Goal: Task Accomplishment & Management: Use online tool/utility

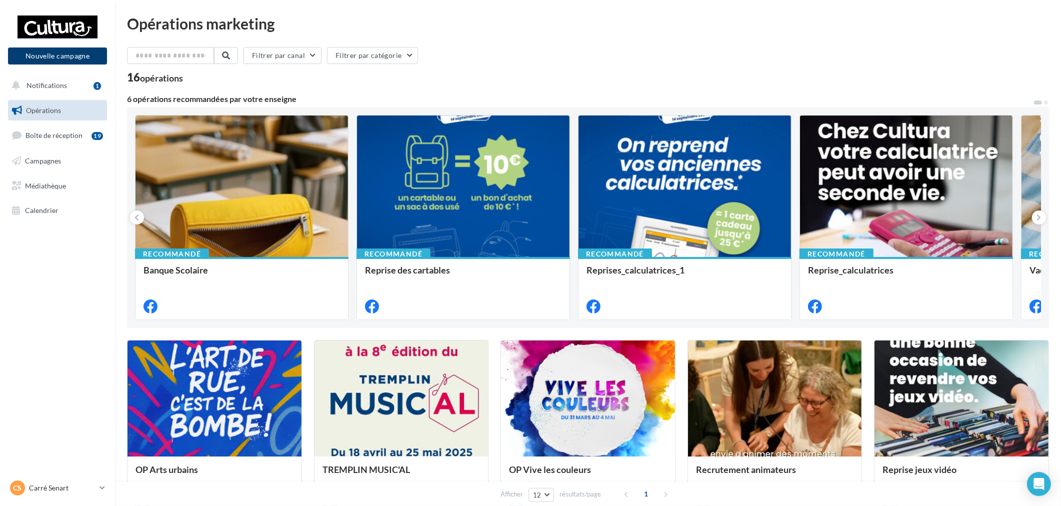
click at [71, 64] on button "Nouvelle campagne" at bounding box center [57, 56] width 99 height 17
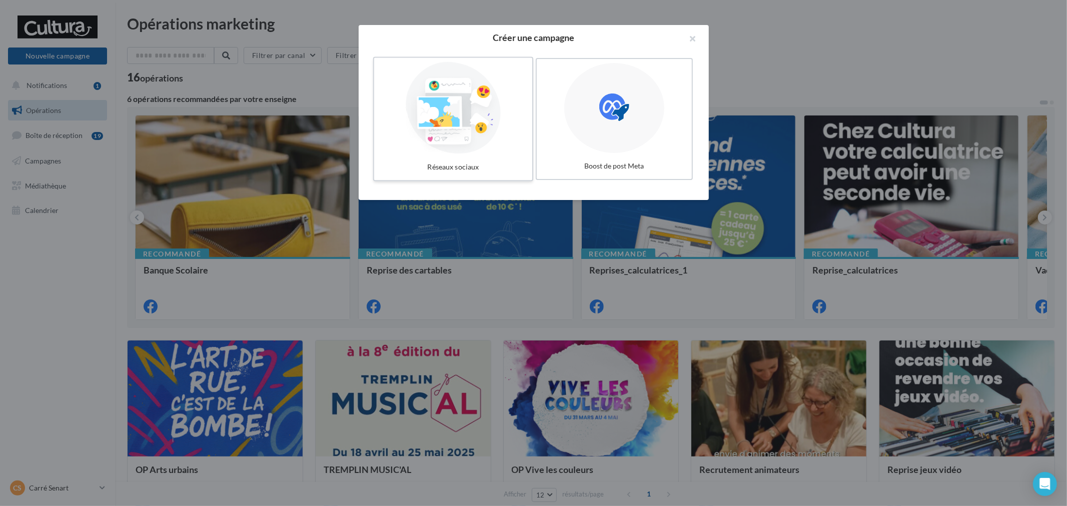
click at [466, 138] on div at bounding box center [453, 108] width 150 height 92
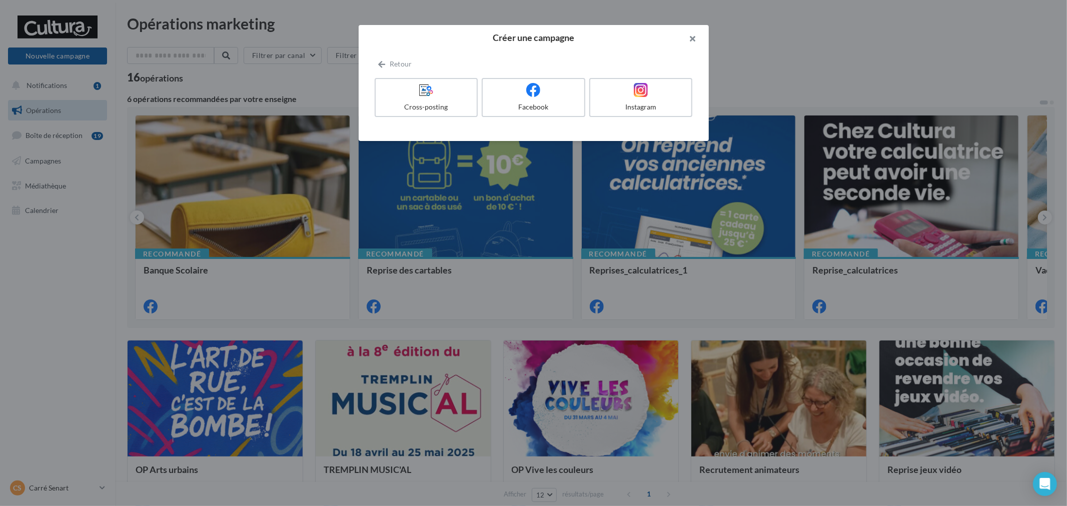
click at [690, 42] on button "button" at bounding box center [689, 40] width 40 height 30
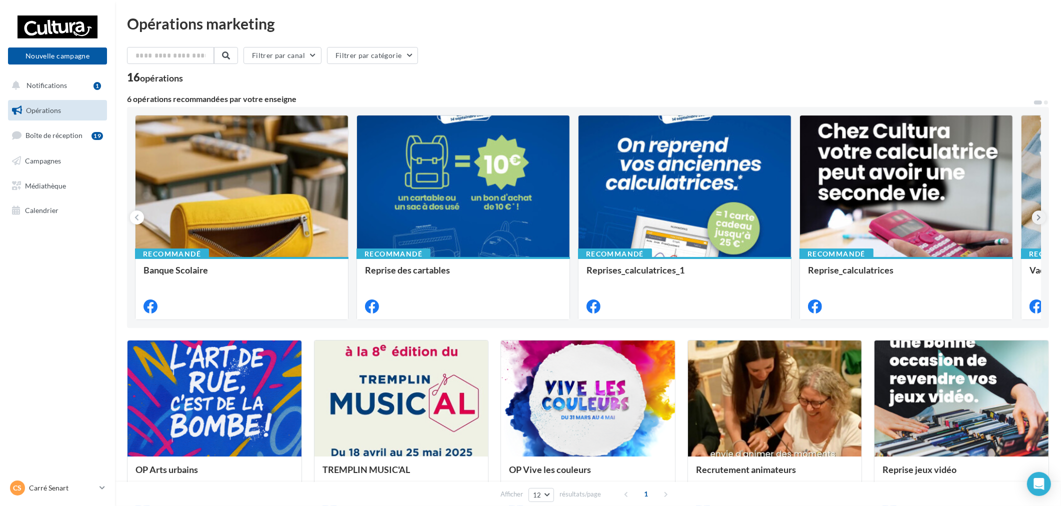
click at [1038, 219] on button at bounding box center [1039, 218] width 14 height 14
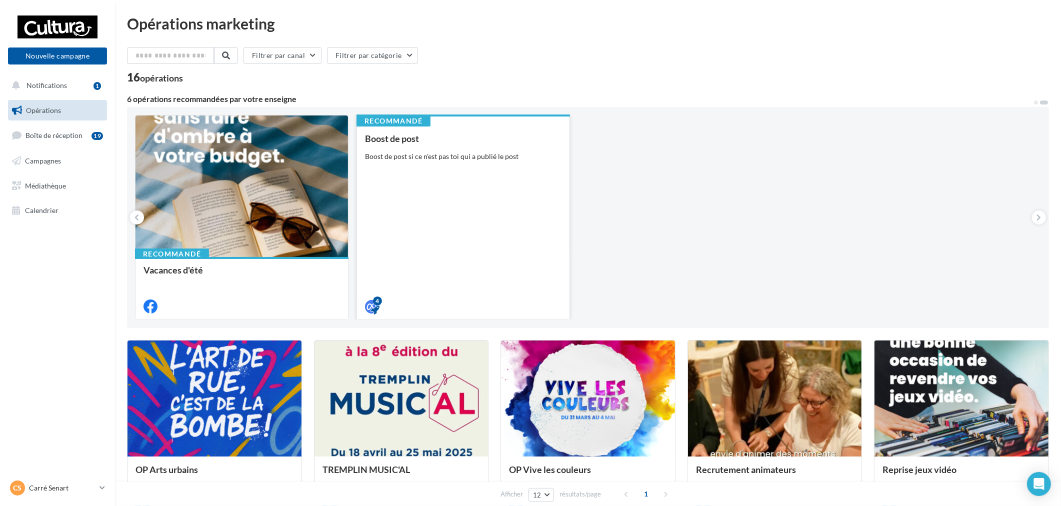
click at [547, 214] on div "Boost de post Boost de post si ce n'est pas toi qui a publié le post" at bounding box center [463, 222] width 197 height 177
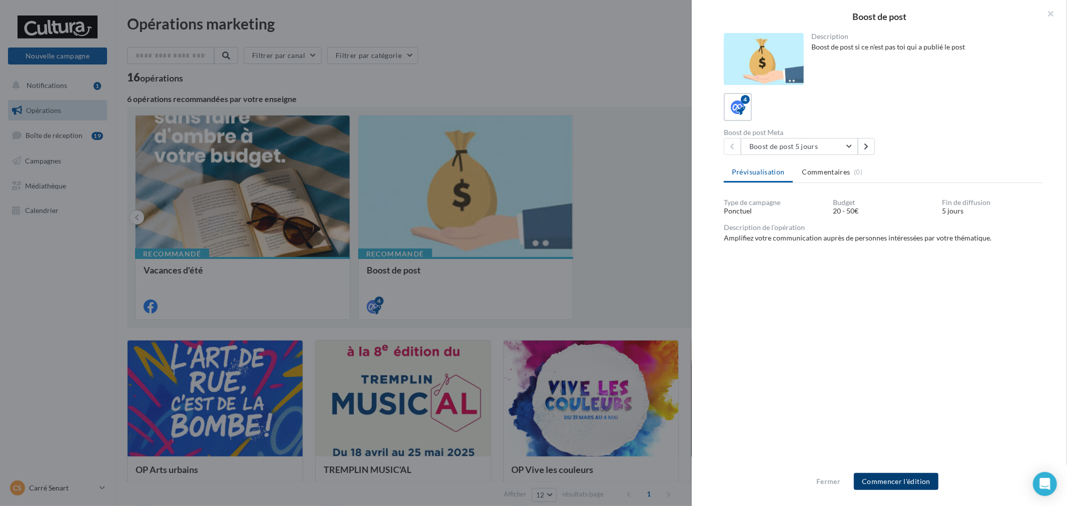
click at [888, 480] on button "Commencer l'édition" at bounding box center [896, 481] width 85 height 17
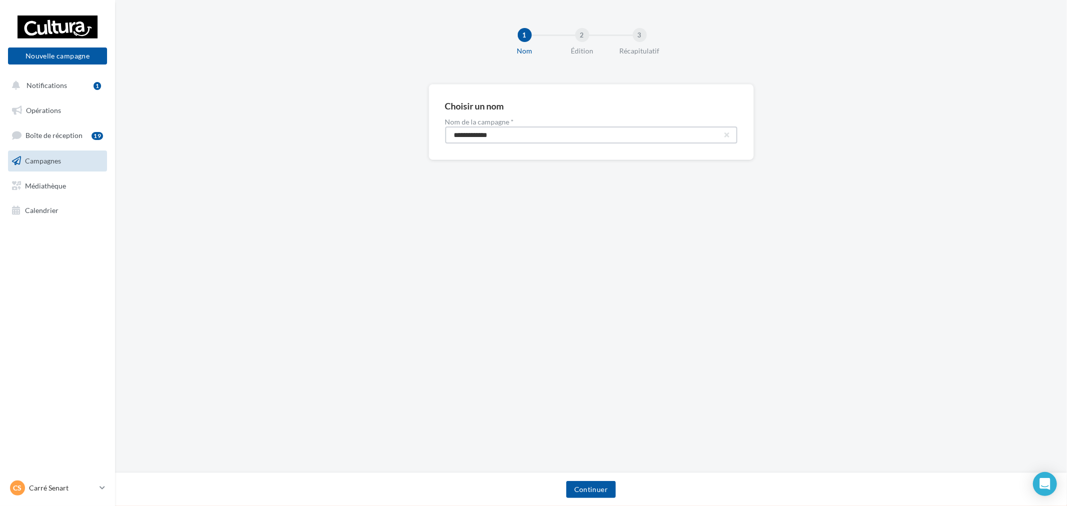
drag, startPoint x: 523, startPoint y: 143, endPoint x: 319, endPoint y: 118, distance: 205.2
click at [319, 118] on div "**********" at bounding box center [591, 138] width 952 height 108
paste input "****"
type input "**********"
click at [590, 498] on button "Continuer" at bounding box center [591, 489] width 50 height 17
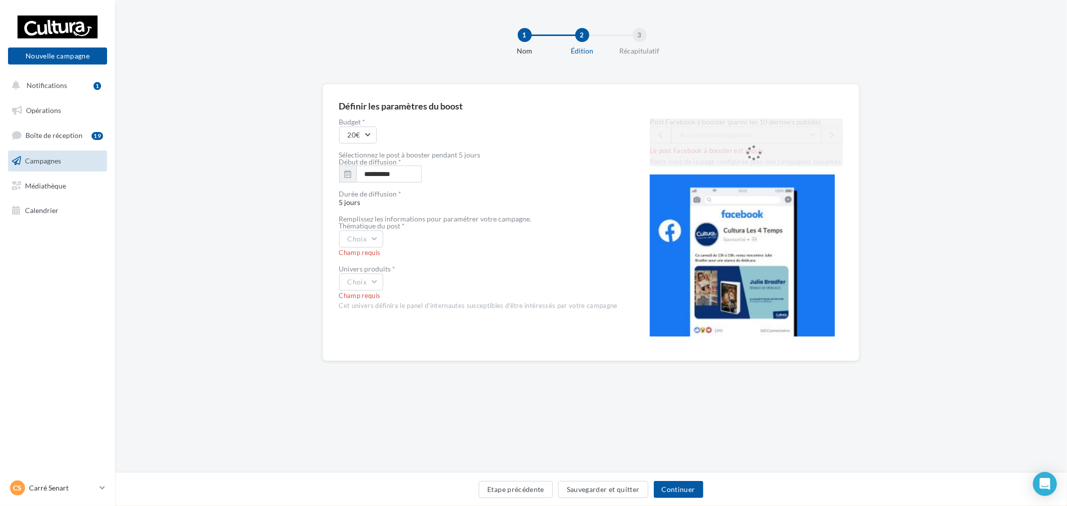
click at [716, 140] on div "Post Facebook à booster (parmi les 10 derniers publiés) Aucun post disponible L…" at bounding box center [747, 143] width 194 height 48
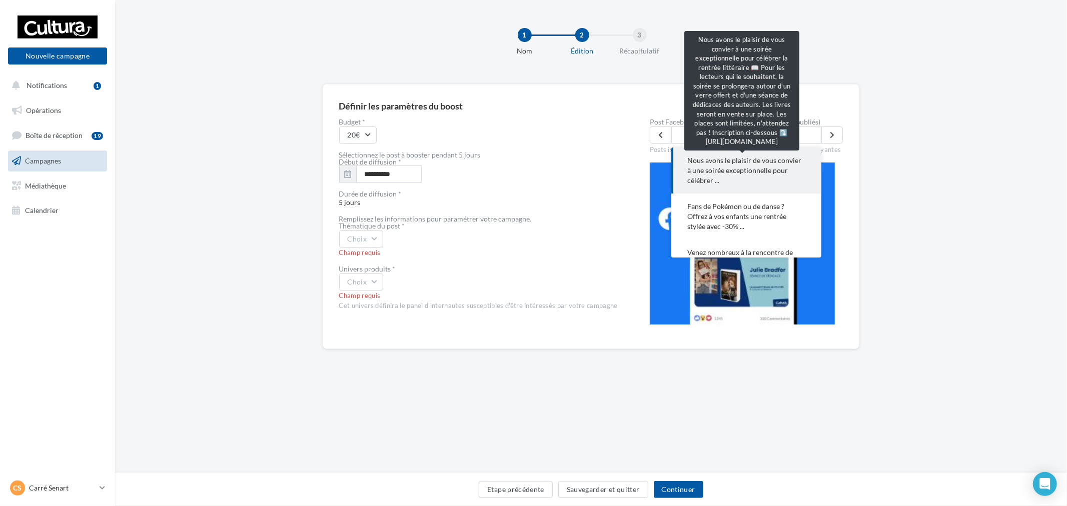
click at [759, 182] on span "Nous avons le plaisir de vous convier à une soirée exceptionnelle pour célébrer…" at bounding box center [746, 171] width 118 height 30
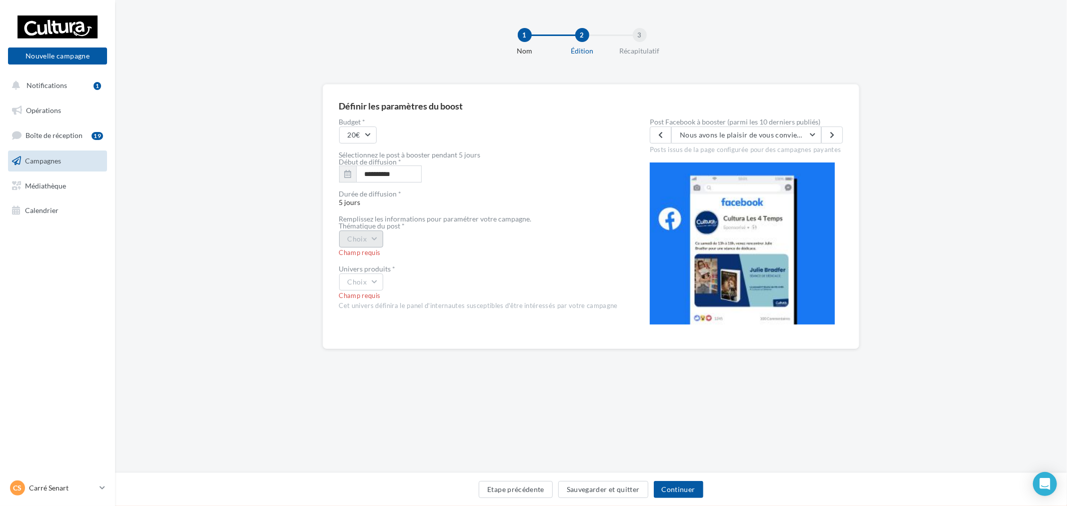
click at [354, 237] on button "Choix" at bounding box center [361, 239] width 45 height 17
click at [388, 269] on div "Evènement" at bounding box center [402, 265] width 124 height 26
drag, startPoint x: 370, startPoint y: 269, endPoint x: 364, endPoint y: 284, distance: 16.4
click at [369, 269] on div "Univers produits *" at bounding box center [478, 269] width 279 height 7
click at [364, 284] on button "Choix" at bounding box center [361, 282] width 45 height 17
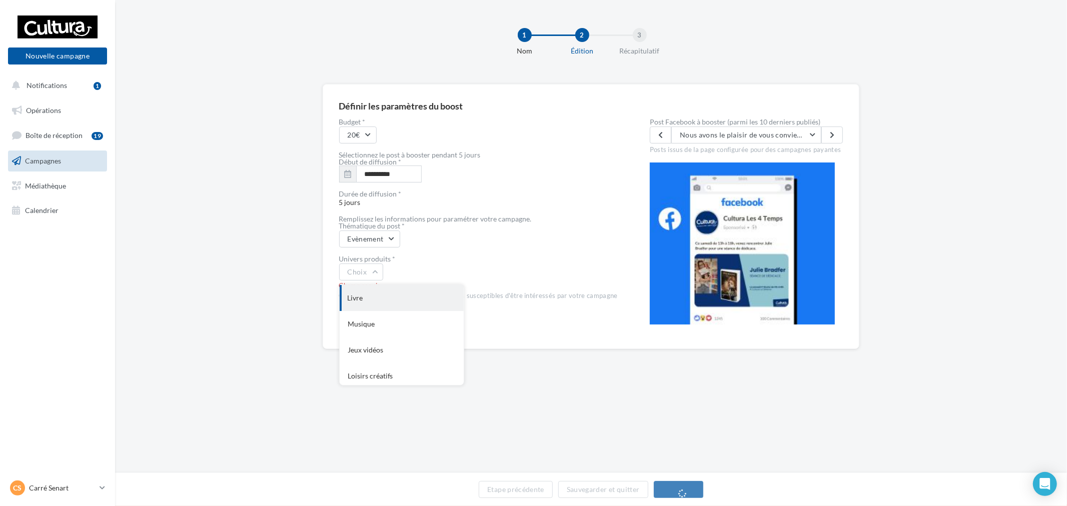
click at [367, 307] on div "Livre" at bounding box center [402, 298] width 124 height 26
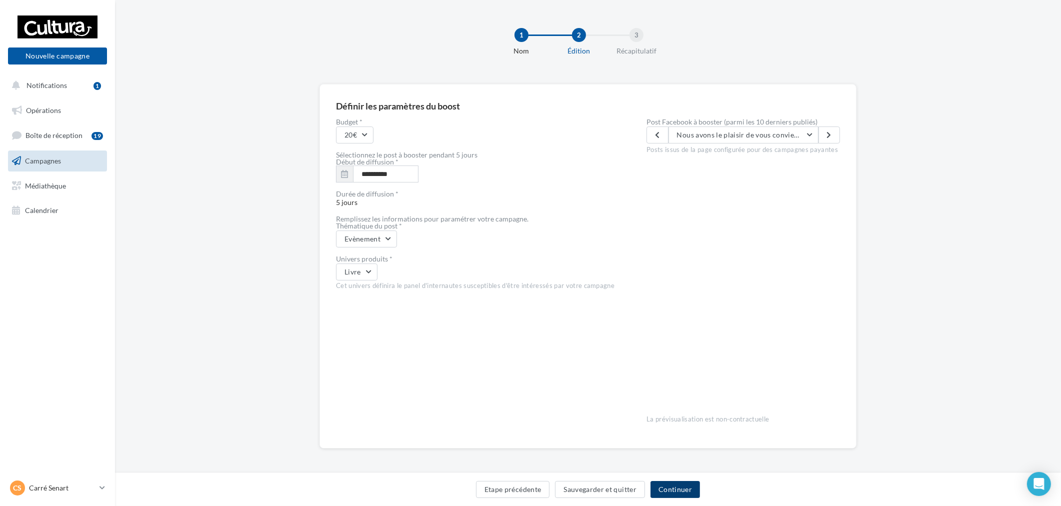
click at [678, 481] on button "Continuer" at bounding box center [676, 489] width 50 height 17
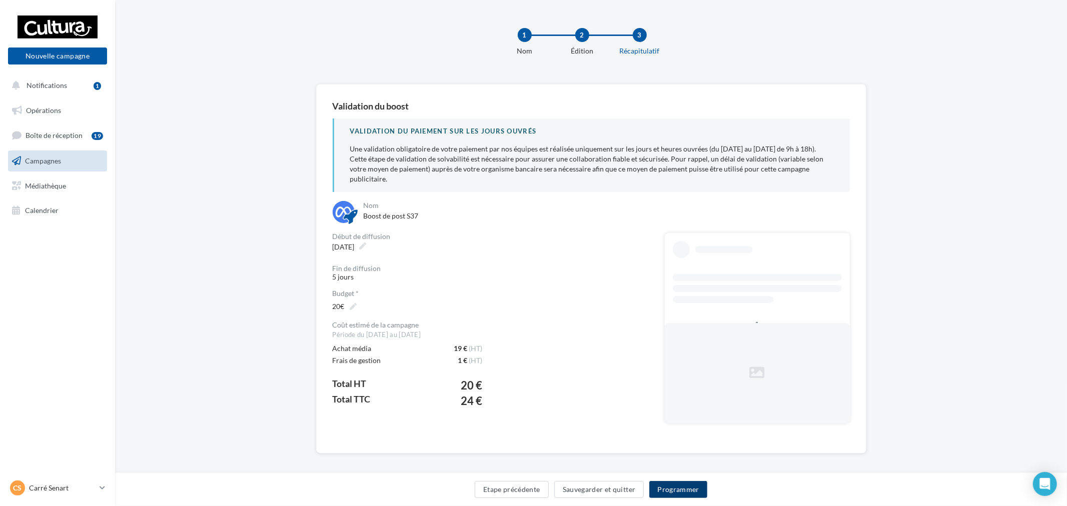
click at [679, 491] on button "Programmer" at bounding box center [678, 489] width 58 height 17
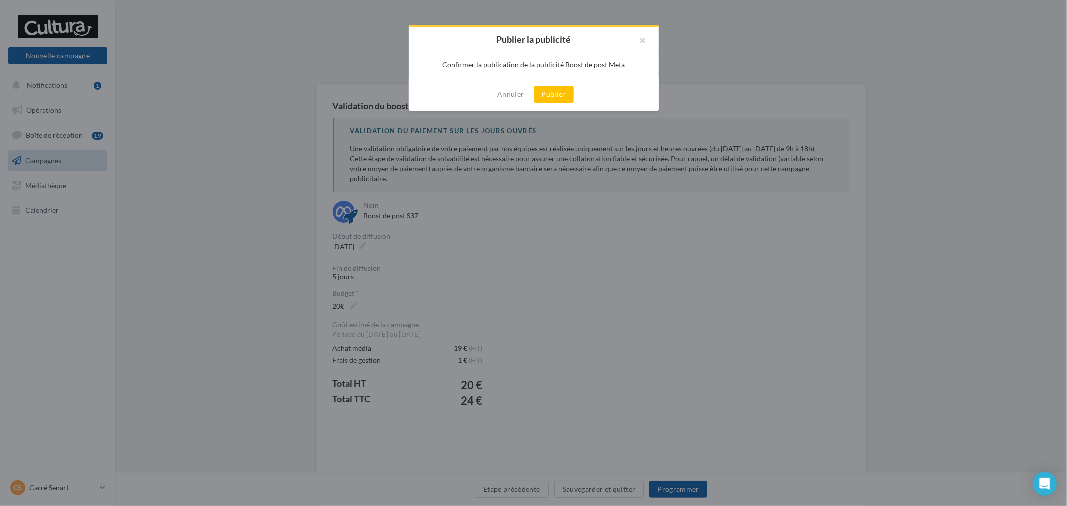
click at [577, 110] on div "Annuler Publier" at bounding box center [534, 94] width 250 height 33
click at [559, 97] on button "Publier" at bounding box center [554, 94] width 40 height 17
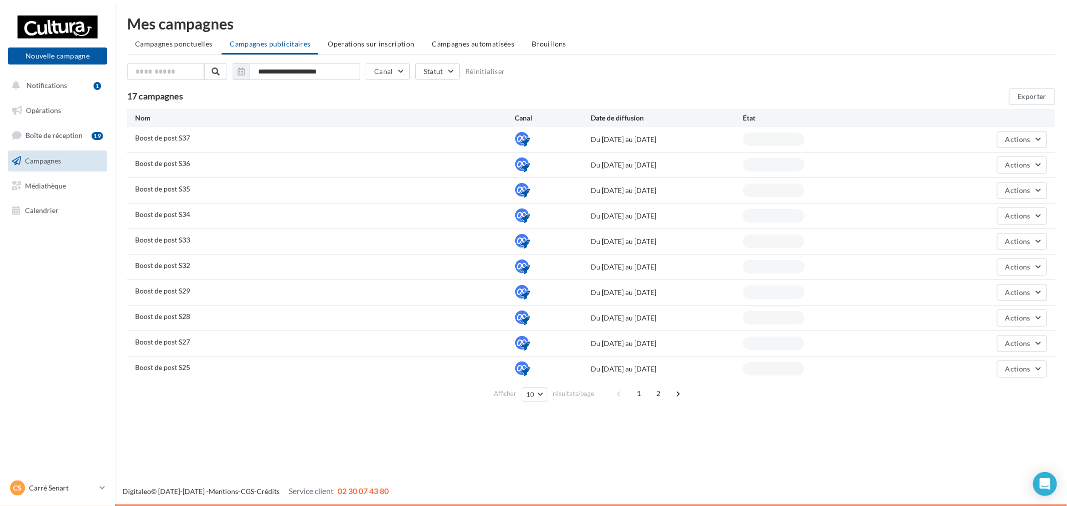
click at [73, 496] on link "CS Carré Senart r.duriaux7@cultura.fr" at bounding box center [57, 488] width 99 height 19
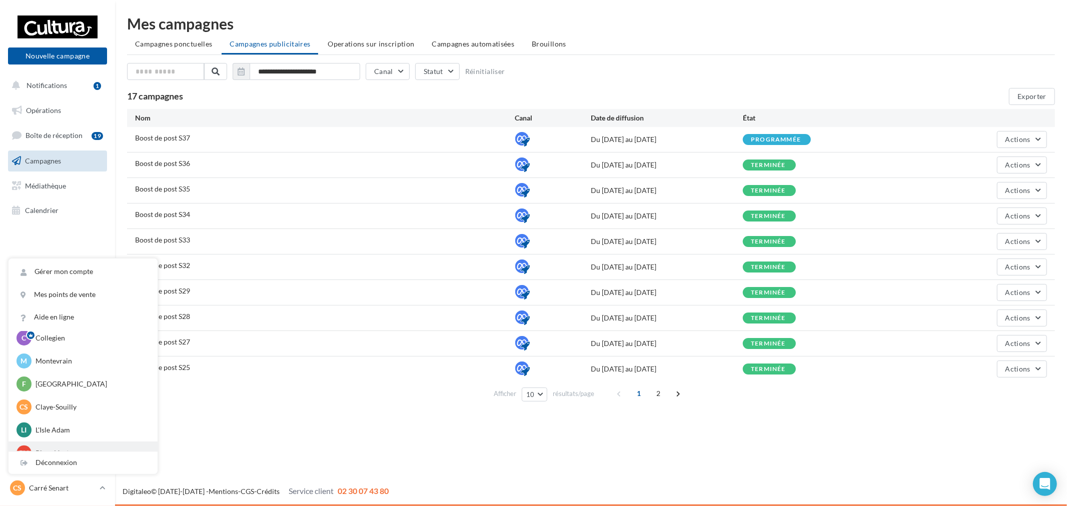
scroll to position [69, 0]
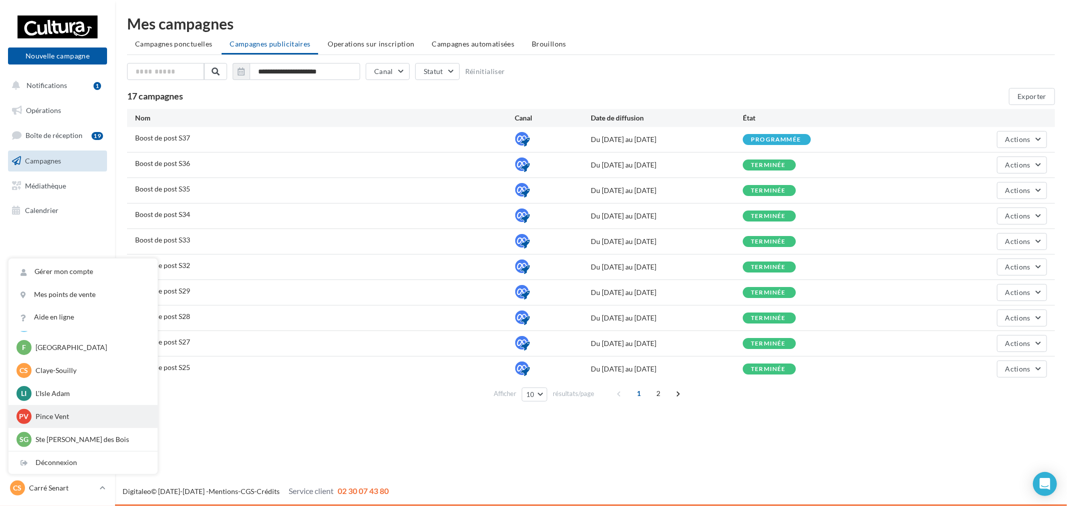
click at [78, 410] on div "PV Pince Vent r.duriaux5@cultura.fr" at bounding box center [83, 416] width 133 height 15
